Goal: Information Seeking & Learning: Learn about a topic

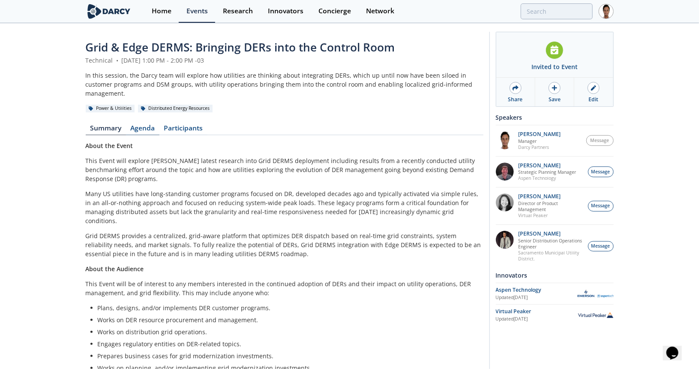
click at [153, 125] on link "Agenda" at bounding box center [142, 130] width 33 height 10
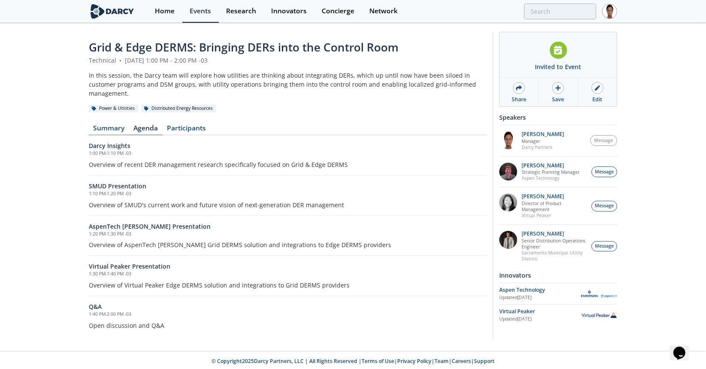
click at [117, 125] on link "Summary" at bounding box center [109, 130] width 40 height 10
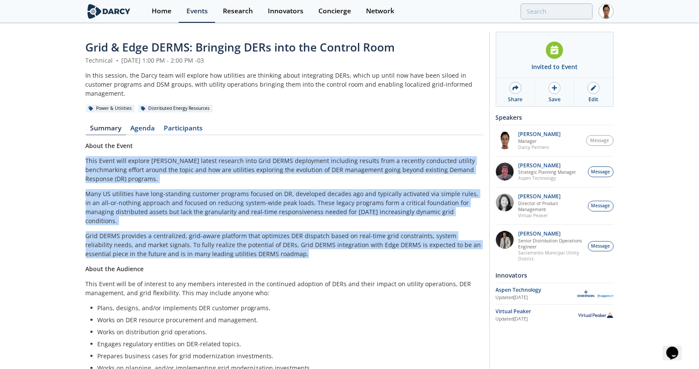
drag, startPoint x: 86, startPoint y: 150, endPoint x: 262, endPoint y: 238, distance: 196.9
click at [262, 238] on div "About the Event This Event will explore [PERSON_NAME] latest research into Grid…" at bounding box center [285, 295] width 398 height 309
copy div "Lore Ipsum dolo sitamet Conse'a elitse doeiusmo temp Inci UTLAB etdolorema aliq…"
click at [142, 125] on link "Agenda" at bounding box center [142, 130] width 33 height 10
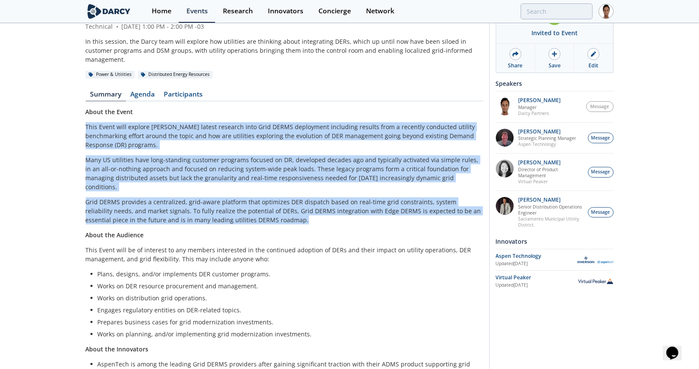
scroll to position [104, 0]
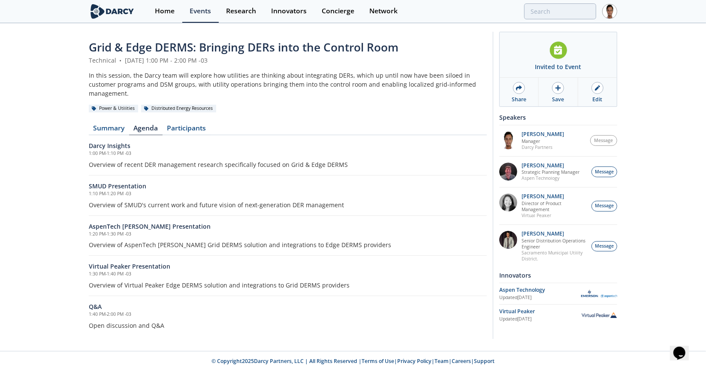
click at [269, 200] on p "Overview of SMUD's current work and future vision of next-generation DER manage…" at bounding box center [288, 204] width 398 height 9
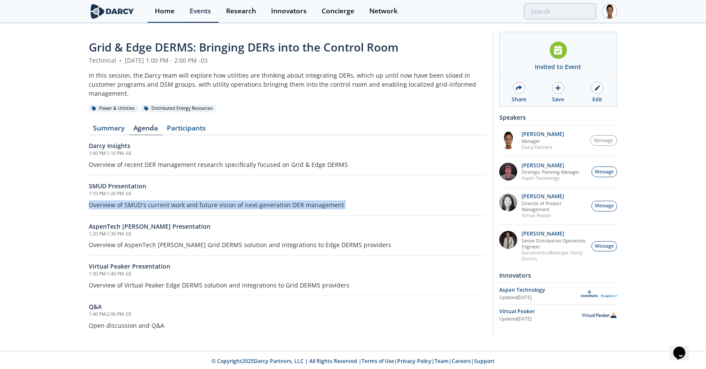
copy div "Overview of SMUD's current work and future vision of next-generation DER manage…"
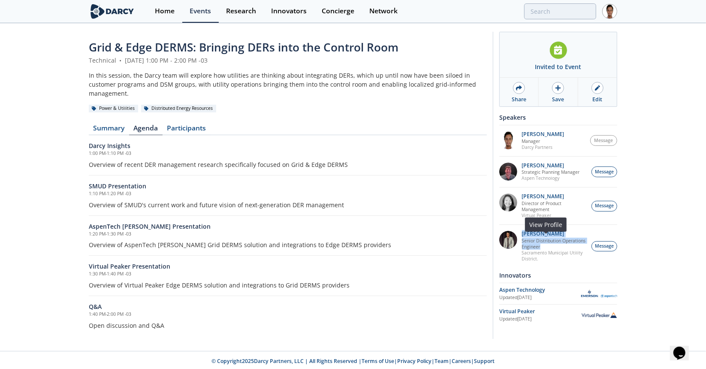
drag, startPoint x: 520, startPoint y: 238, endPoint x: 543, endPoint y: 251, distance: 27.1
click at [543, 251] on div "[PERSON_NAME] Senior Distribution Operations Engineer Sacramento Municipal Util…" at bounding box center [554, 246] width 74 height 31
copy div "[PERSON_NAME] Senior Distribution Operations Engineer"
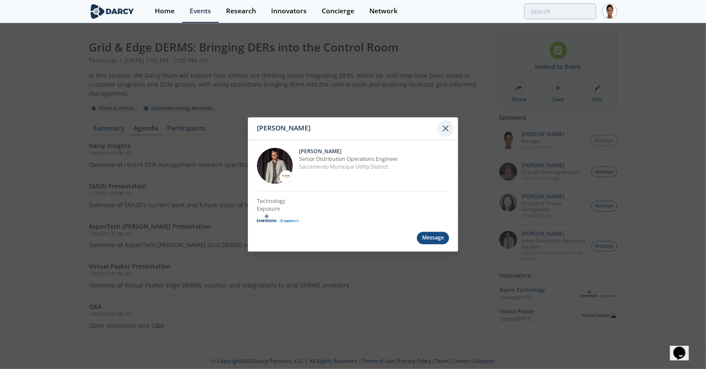
click at [446, 130] on icon at bounding box center [445, 128] width 5 height 5
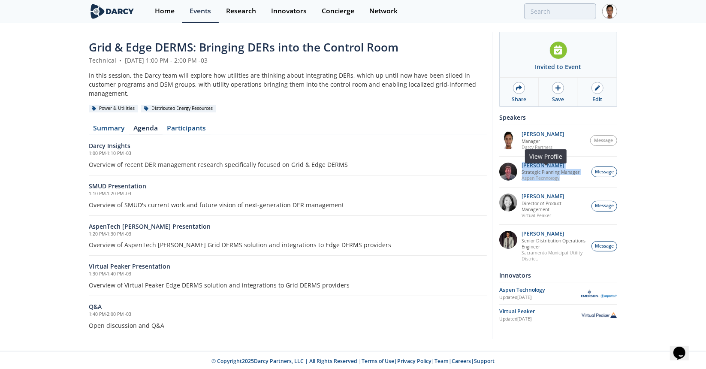
drag, startPoint x: 580, startPoint y: 176, endPoint x: 522, endPoint y: 169, distance: 58.3
click at [522, 169] on div "[PERSON_NAME] Strategic Planning Manager Aspen Technology" at bounding box center [554, 172] width 74 height 19
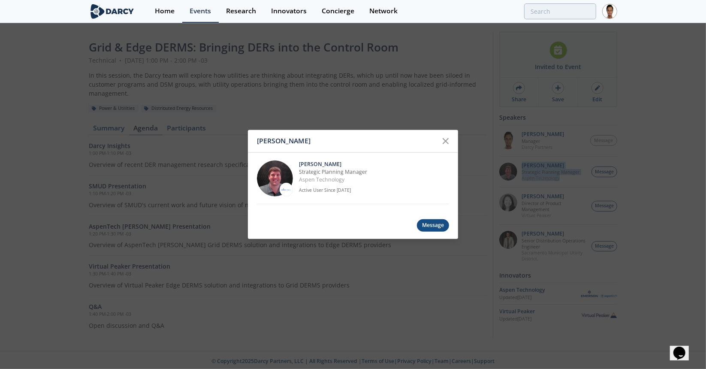
copy div "[PERSON_NAME] Strategic Planning Manager Aspen Technology"
click at [444, 139] on icon at bounding box center [445, 141] width 10 height 10
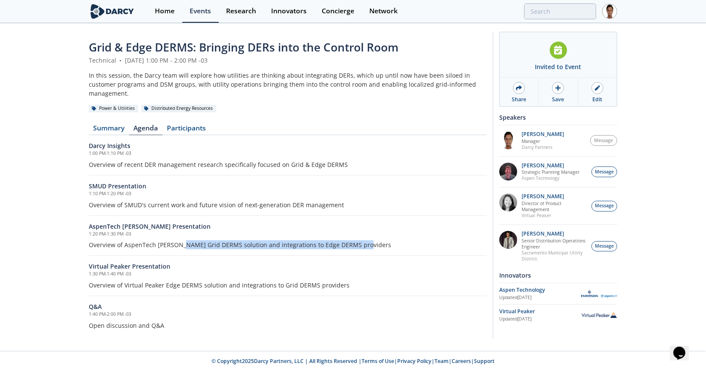
drag, startPoint x: 183, startPoint y: 234, endPoint x: 361, endPoint y: 231, distance: 178.0
click at [361, 240] on p "Overview of AspenTech [PERSON_NAME] Grid DERMS solution and integrations to Edg…" at bounding box center [288, 244] width 398 height 9
copy p "Grid DERMS solution and integrations to Edge DERMS providers"
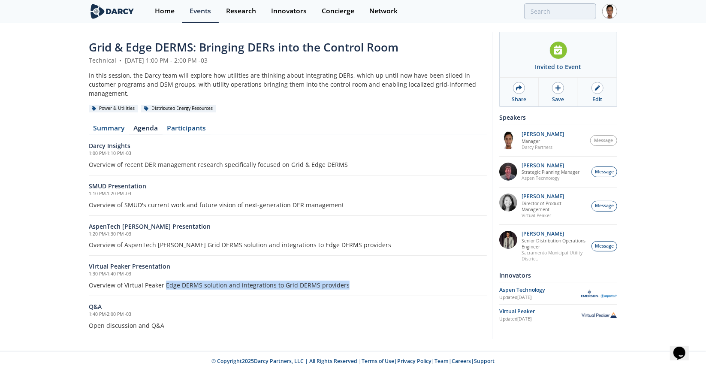
drag, startPoint x: 165, startPoint y: 276, endPoint x: 344, endPoint y: 271, distance: 179.7
click at [344, 280] on p "Overview of Virtual Peaker Edge DERMS solution and integrations to Grid DERMS p…" at bounding box center [288, 284] width 398 height 9
copy p "Edge DERMS solution and integrations to Grid DERMS providers"
click at [110, 125] on link "Summary" at bounding box center [109, 130] width 40 height 10
